Goal: Task Accomplishment & Management: Use online tool/utility

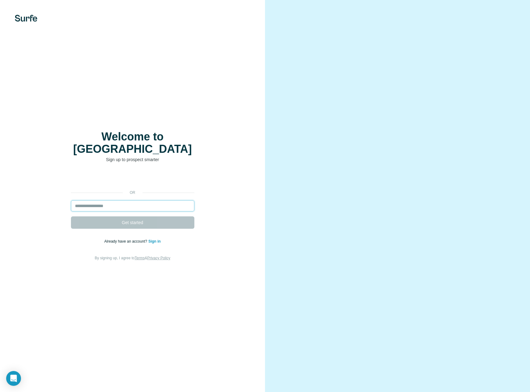
click at [102, 200] on input "email" at bounding box center [132, 205] width 123 height 11
click at [104, 200] on input "email" at bounding box center [132, 205] width 123 height 11
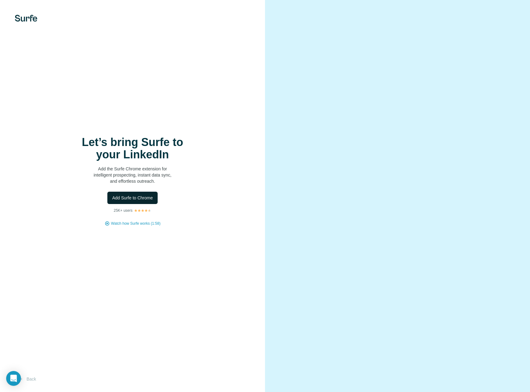
click at [126, 195] on span "Add Surfe to Chrome" at bounding box center [132, 198] width 41 height 6
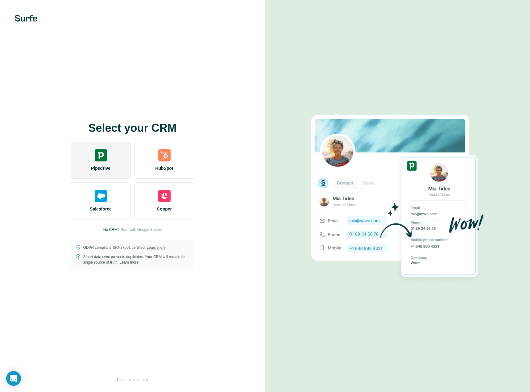
click at [118, 166] on div "Pipedrive" at bounding box center [101, 160] width 60 height 37
